Goal: Check status

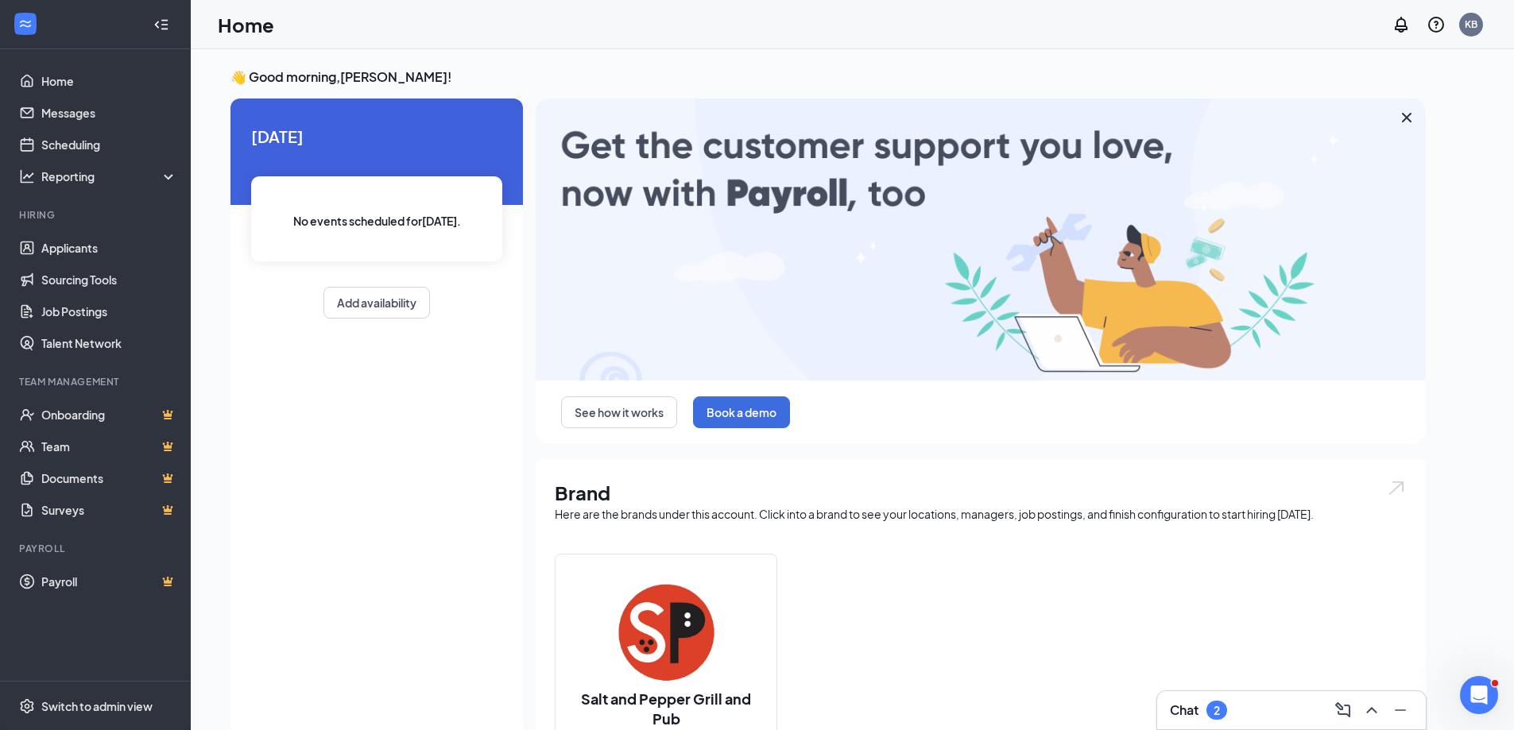
click at [1225, 717] on div "2" at bounding box center [1216, 710] width 21 height 19
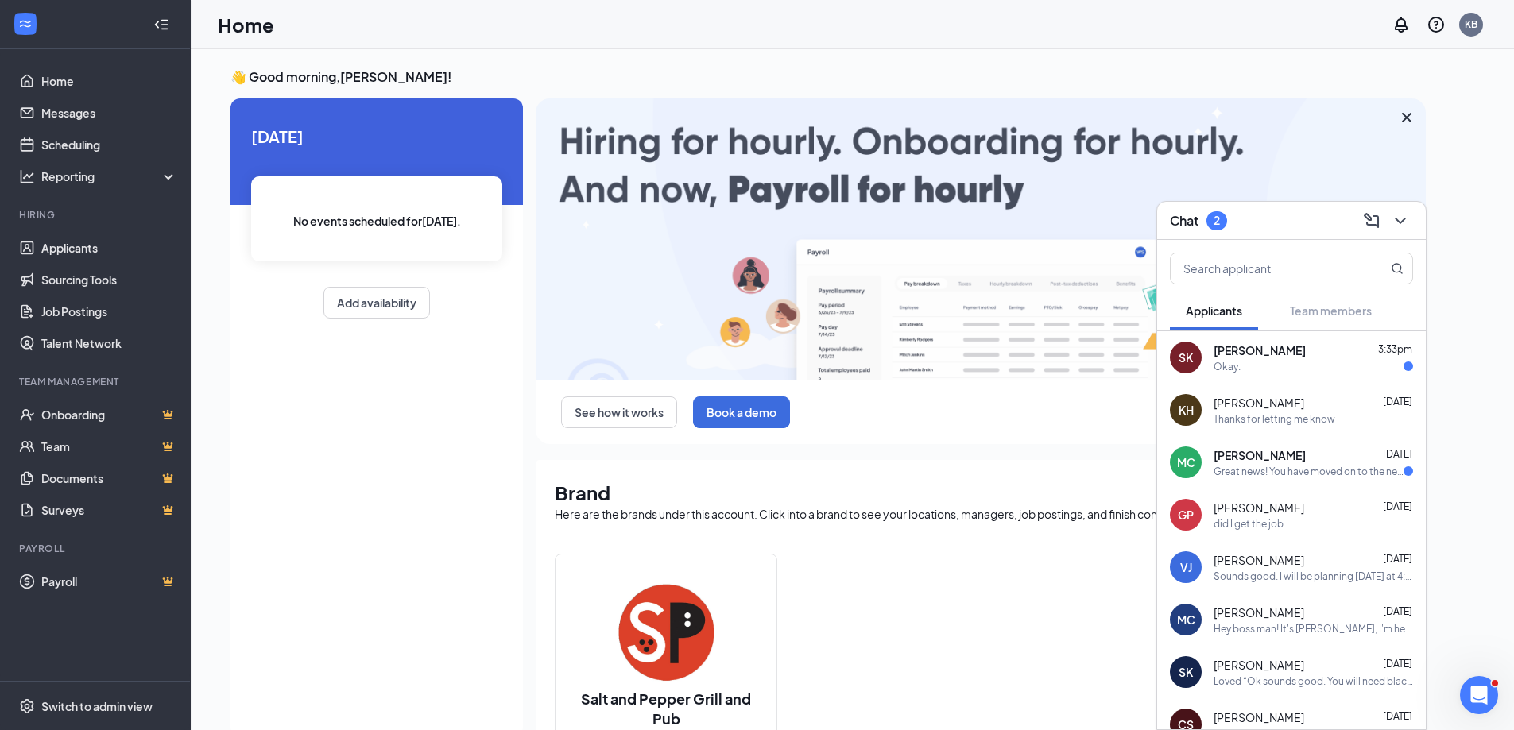
click at [1310, 474] on div "Great news! You have moved on to the next stage of the application: Application…" at bounding box center [1309, 472] width 190 height 14
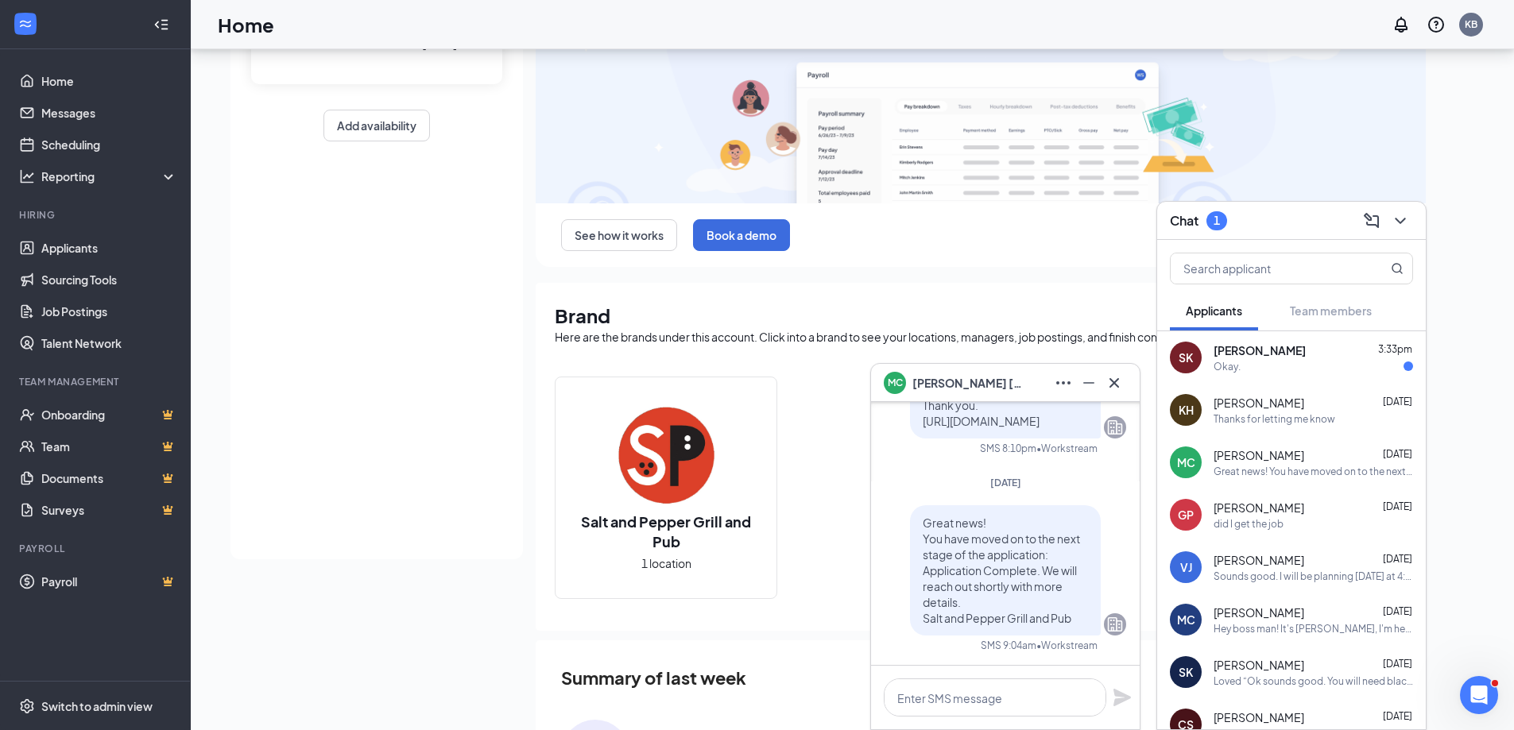
scroll to position [238, 0]
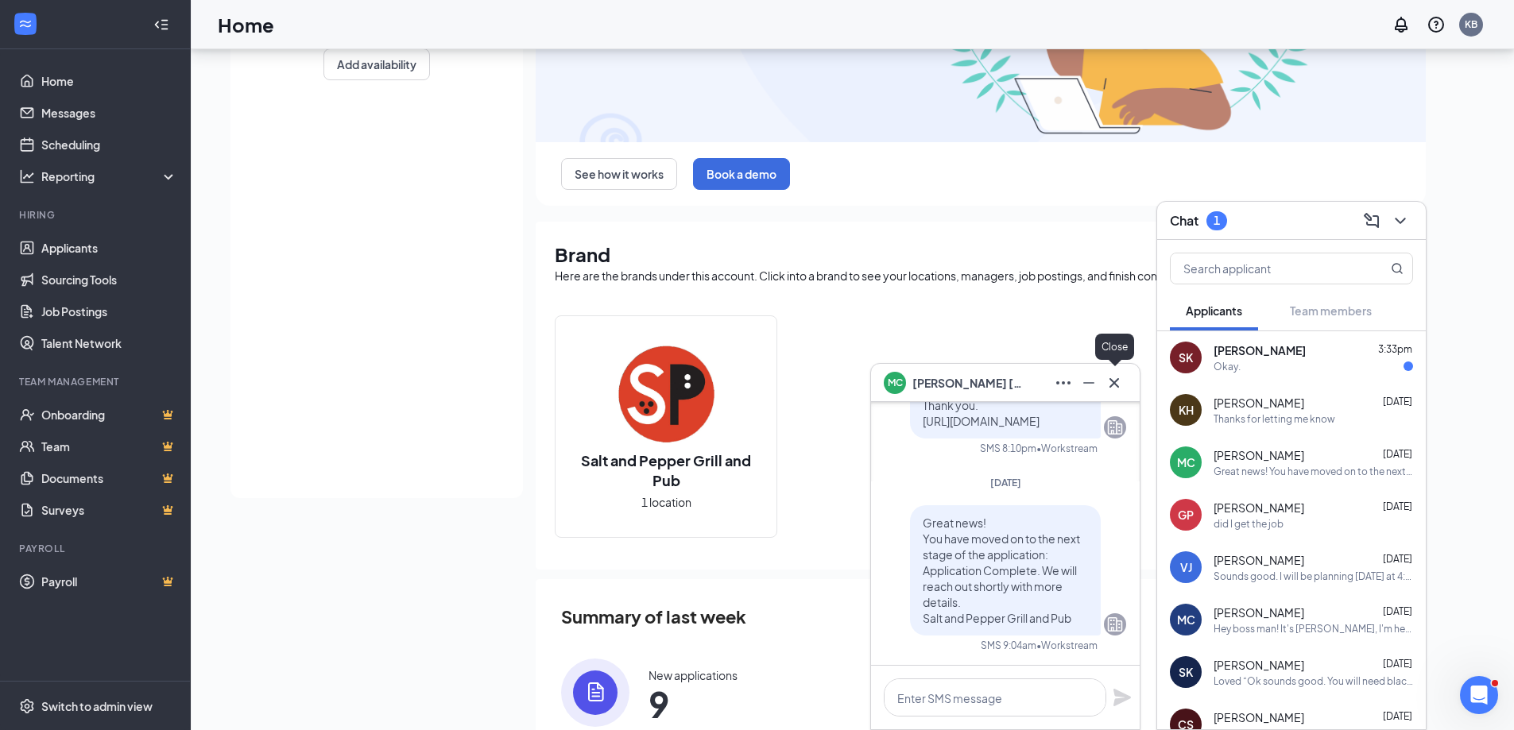
click at [1120, 385] on icon "Cross" at bounding box center [1114, 383] width 19 height 19
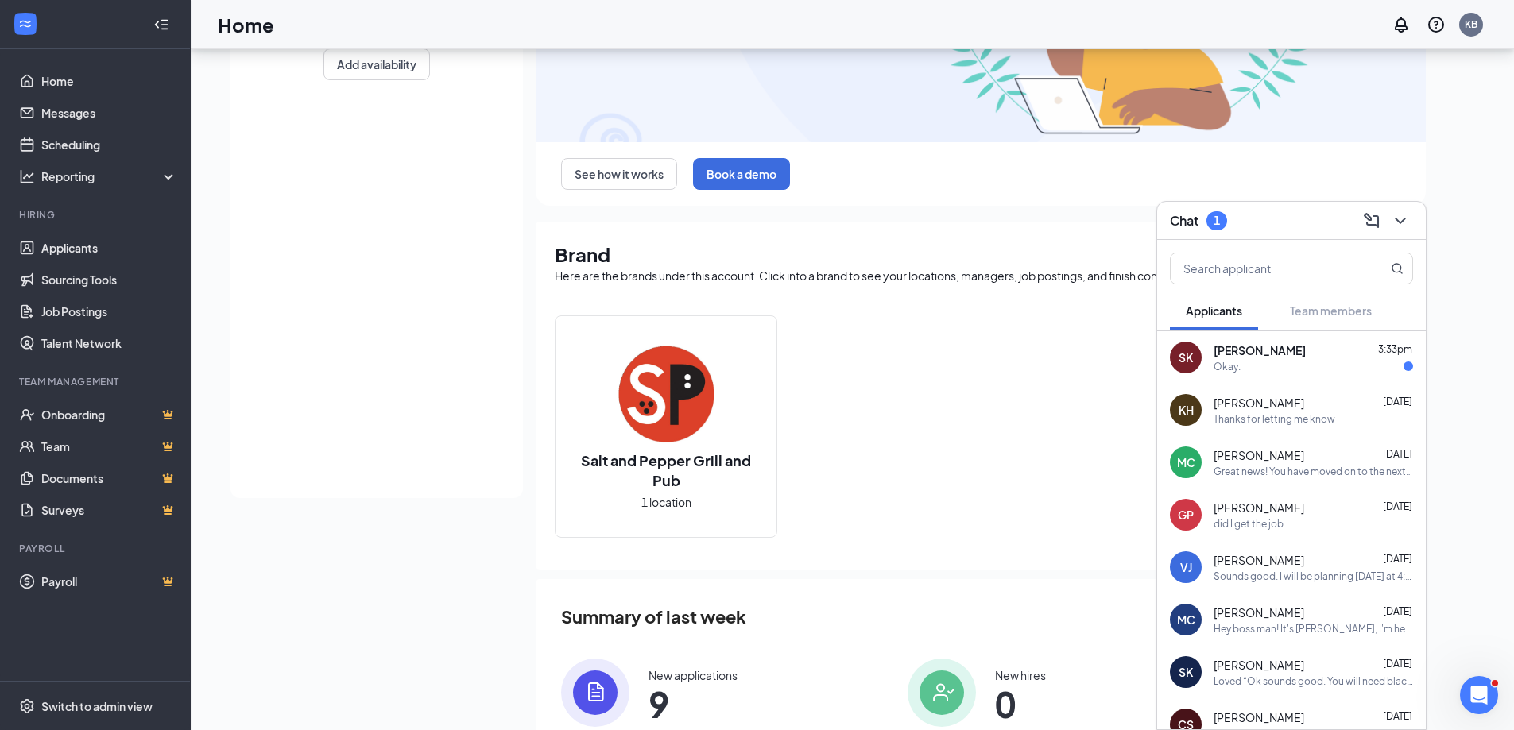
click at [1229, 360] on div "Okay." at bounding box center [1227, 367] width 27 height 14
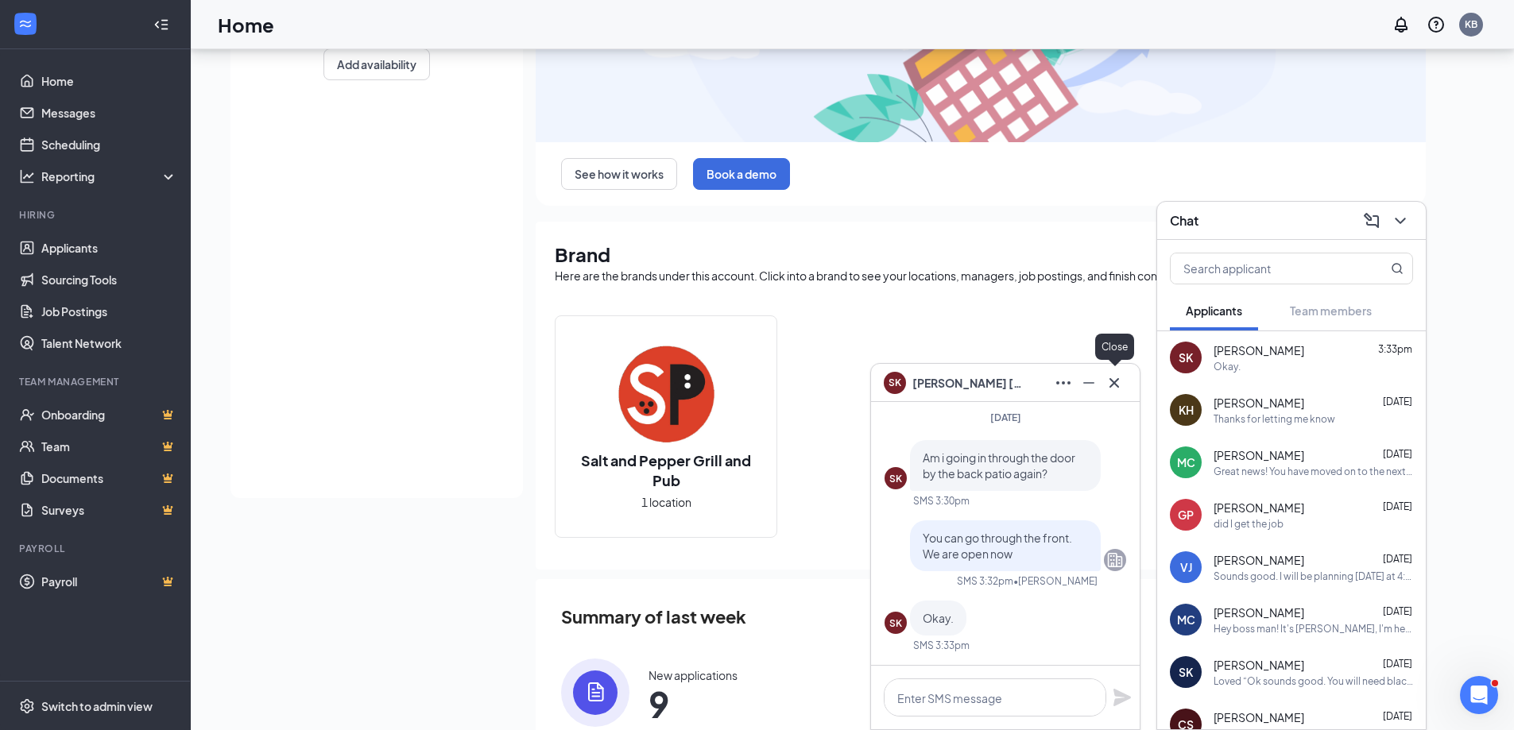
click at [1116, 377] on icon "Cross" at bounding box center [1114, 383] width 19 height 19
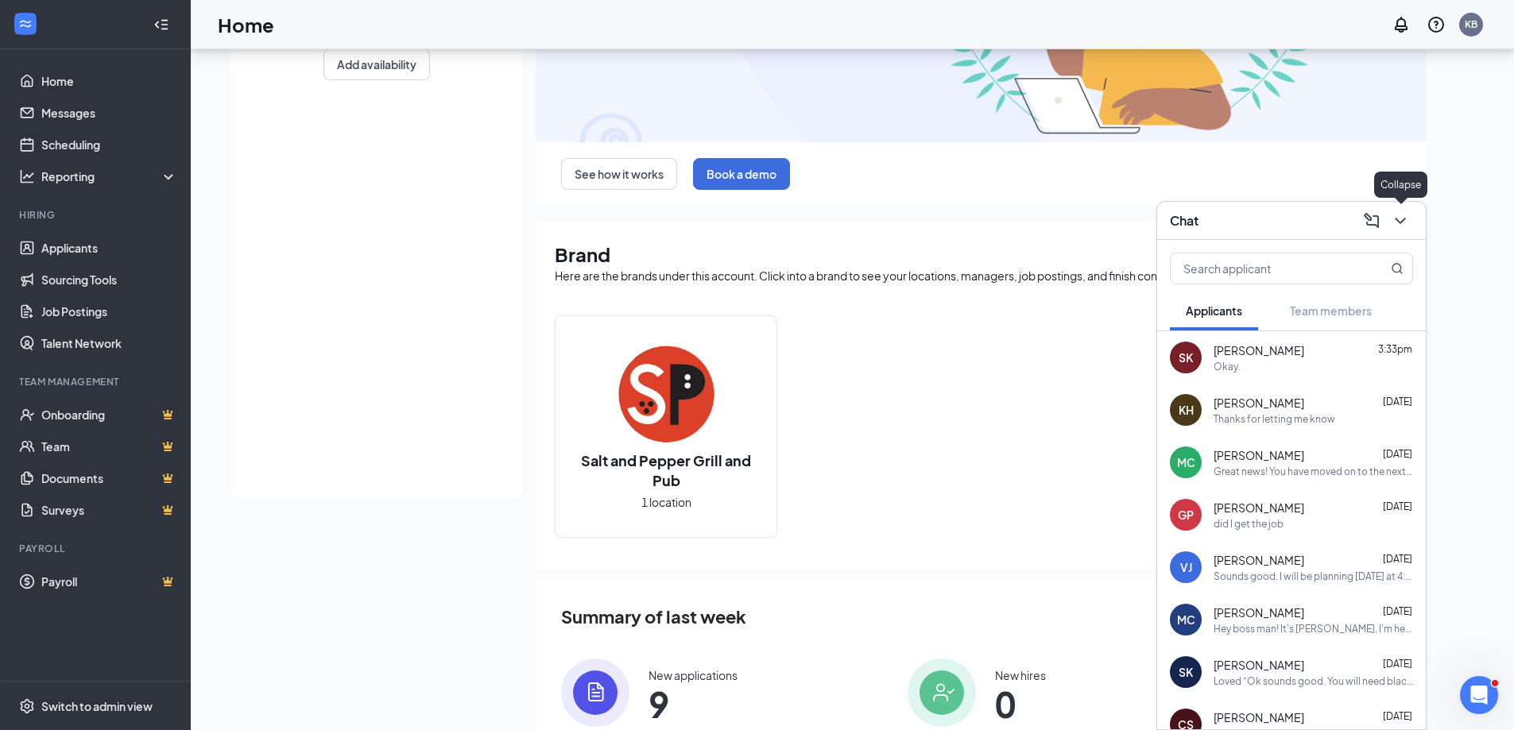
click at [1398, 221] on icon "ChevronDown" at bounding box center [1400, 221] width 10 height 6
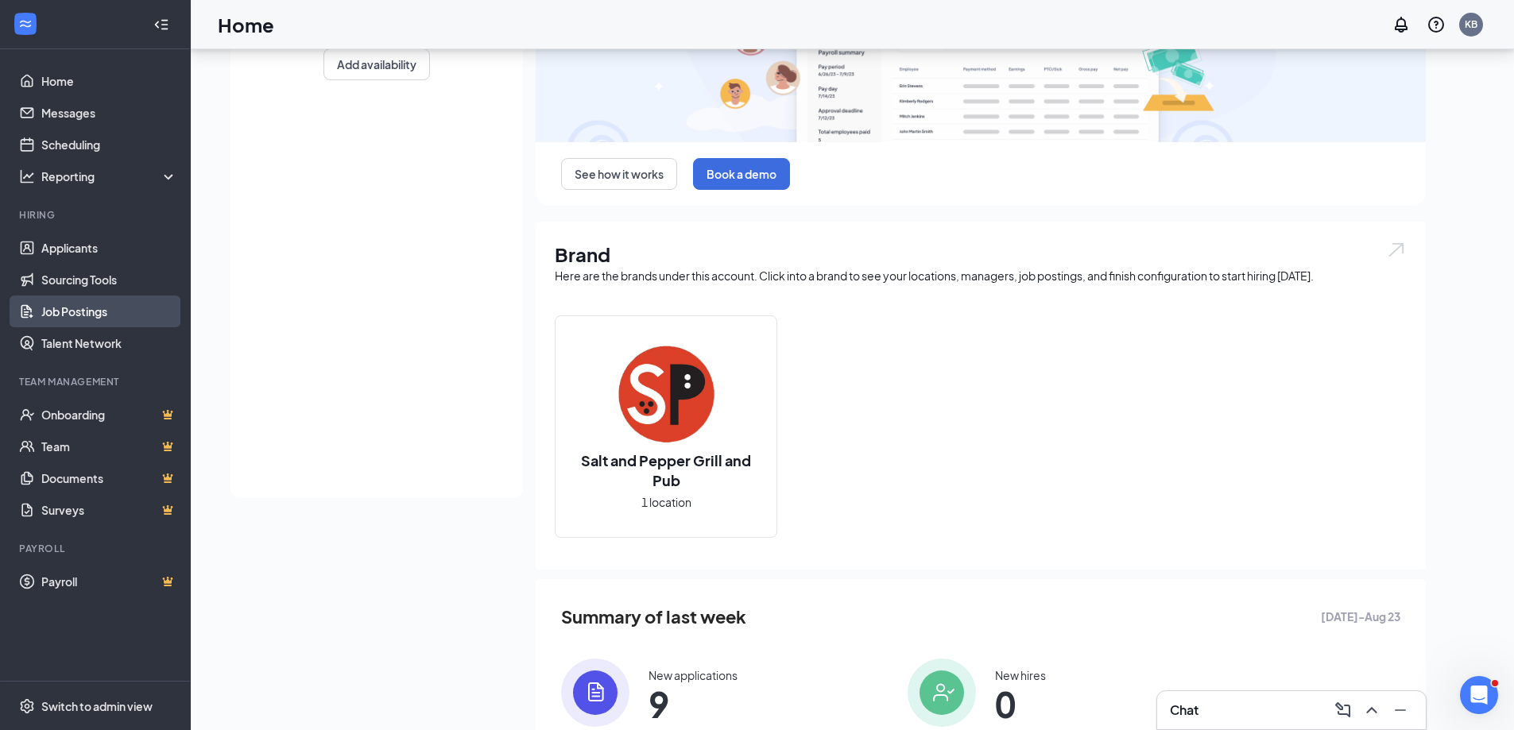
click at [60, 308] on link "Job Postings" at bounding box center [109, 312] width 136 height 32
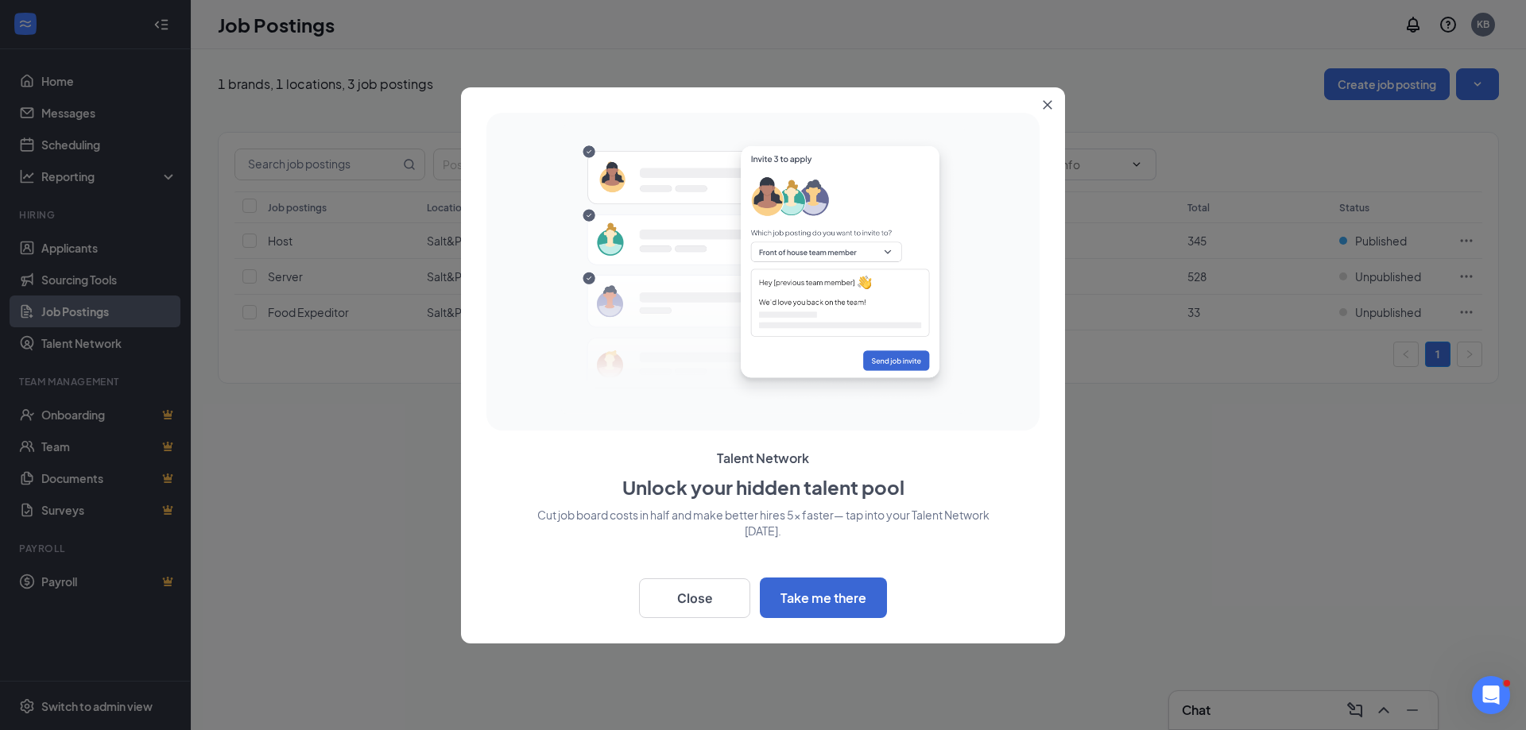
click at [1053, 105] on button "Close" at bounding box center [1050, 101] width 29 height 29
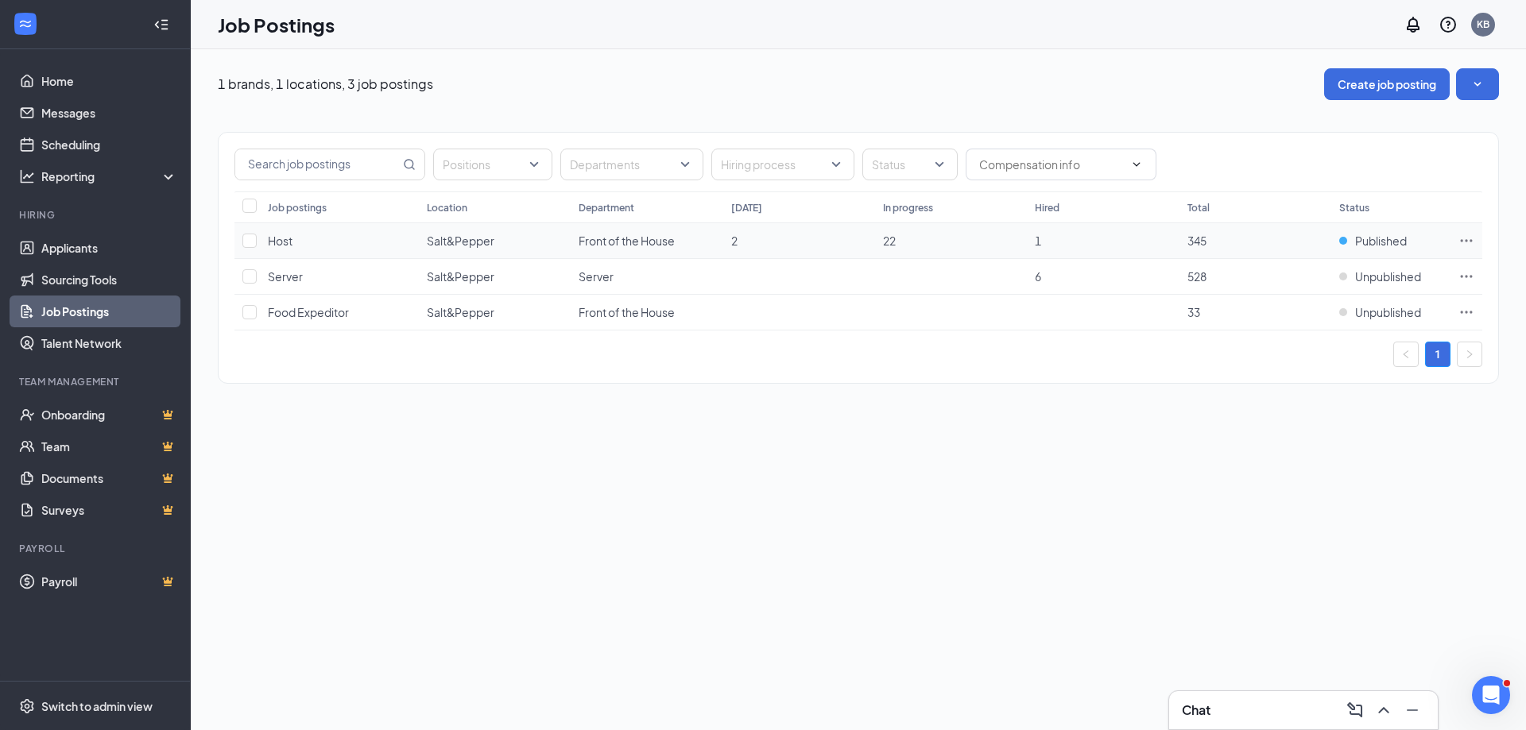
click at [1458, 233] on td at bounding box center [1466, 241] width 32 height 36
click at [1465, 238] on icon "Ellipses" at bounding box center [1466, 241] width 16 height 16
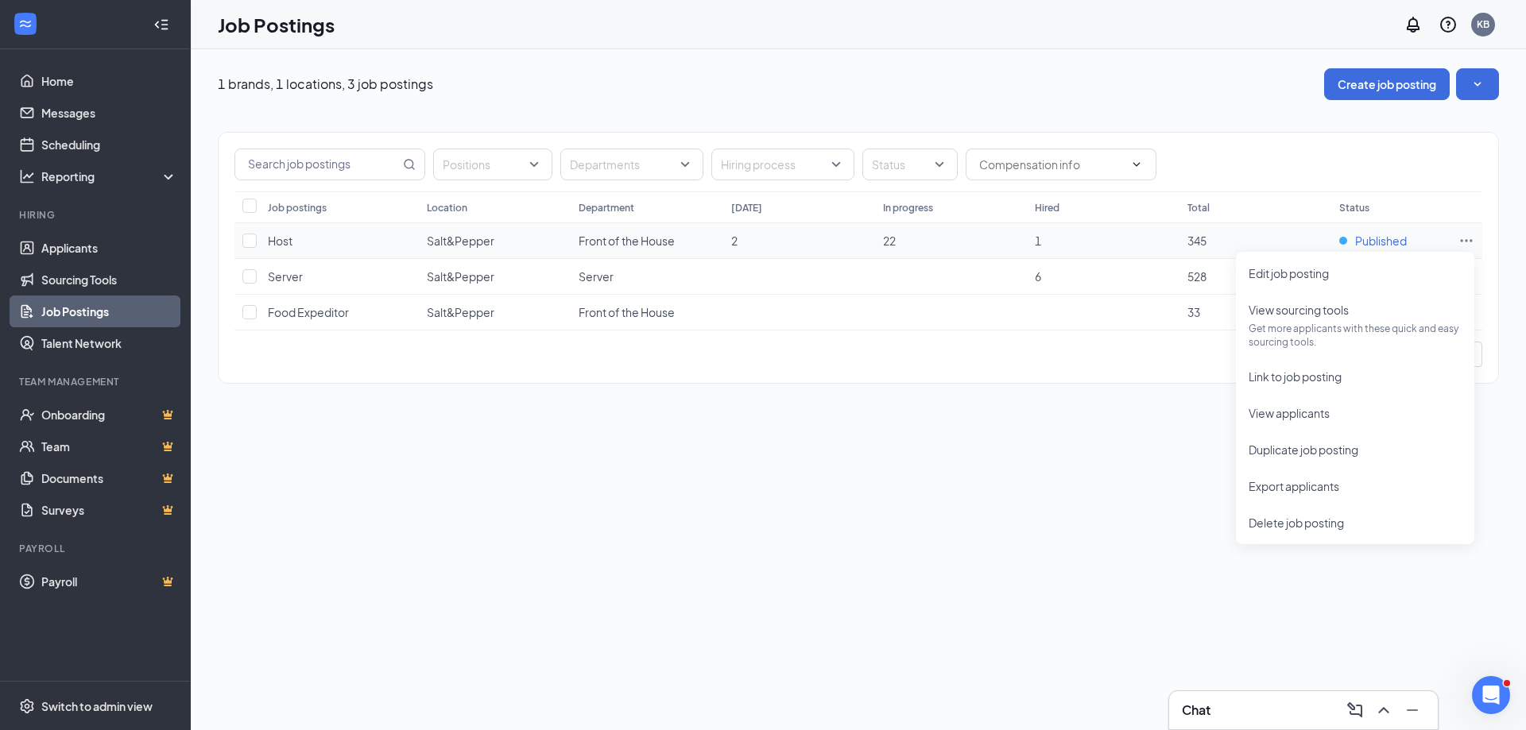
click at [1365, 240] on span "Published" at bounding box center [1381, 241] width 52 height 16
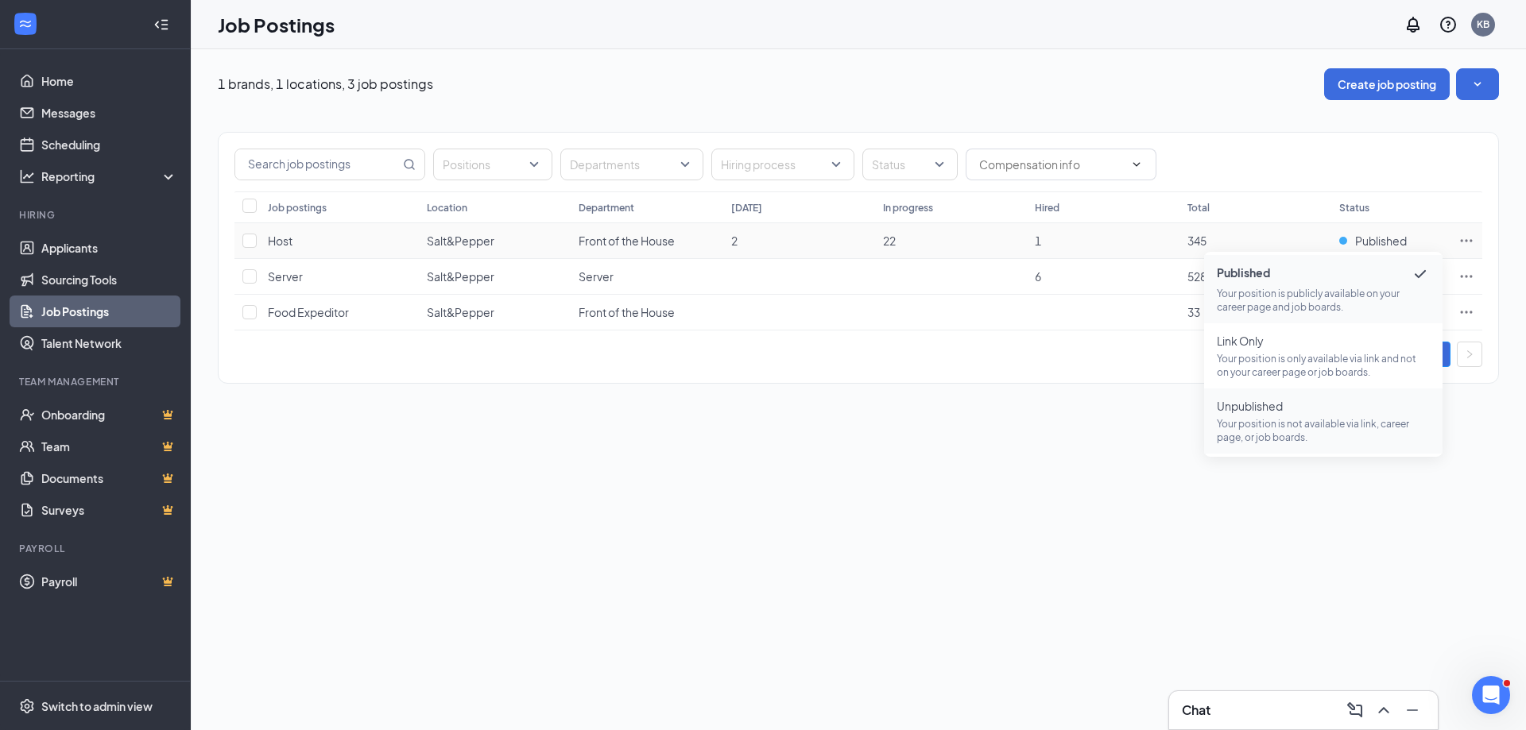
click at [1280, 422] on p "Your position is not available via link, career page, or job boards." at bounding box center [1323, 430] width 213 height 27
